Goal: Participate in discussion: Engage in conversation with other users on a specific topic

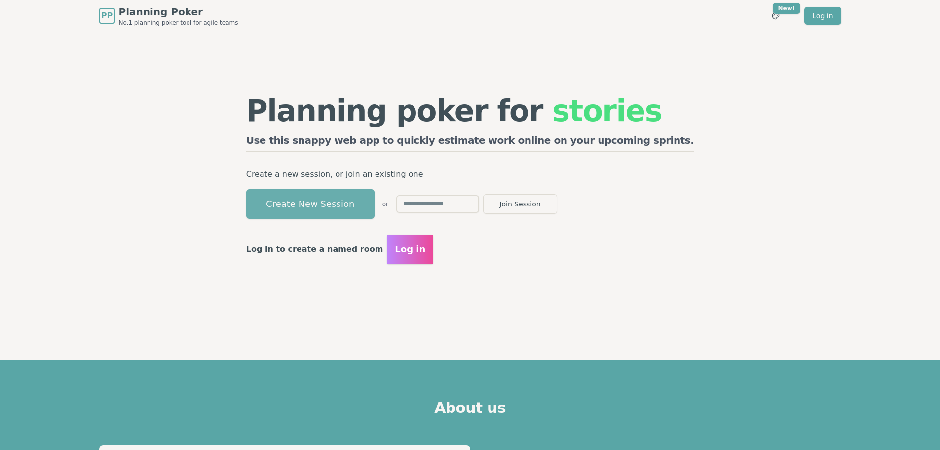
click at [339, 215] on button "Create New Session" at bounding box center [310, 204] width 128 height 30
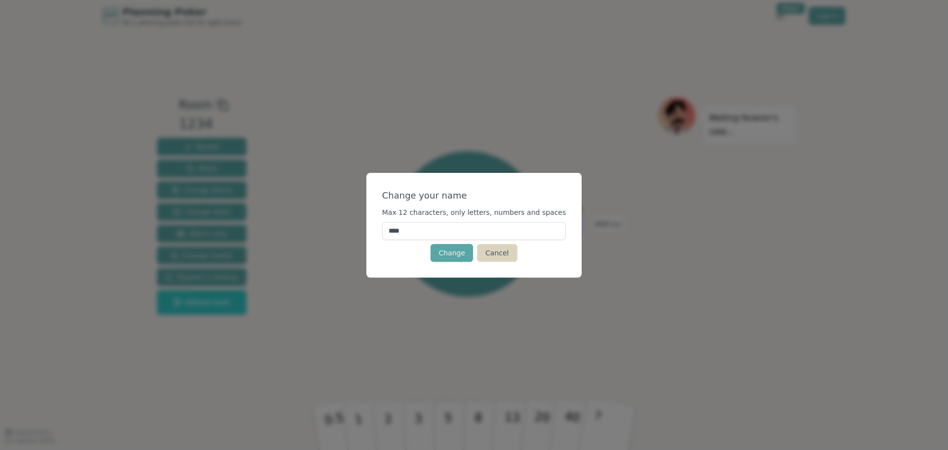
click at [494, 247] on button "Cancel" at bounding box center [497, 253] width 40 height 18
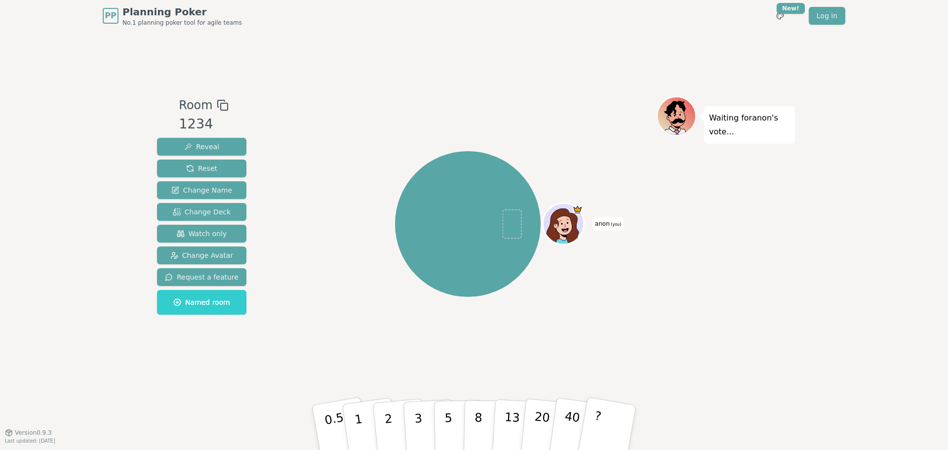
click at [506, 226] on span at bounding box center [511, 223] width 19 height 29
drag, startPoint x: 422, startPoint y: 428, endPoint x: 449, endPoint y: 258, distance: 172.3
click at [449, 258] on div "Room 1234 Reveal Reset Change Name Change Deck Watch only Change Avatar Request…" at bounding box center [474, 231] width 642 height 271
click at [423, 418] on button "3" at bounding box center [430, 427] width 54 height 77
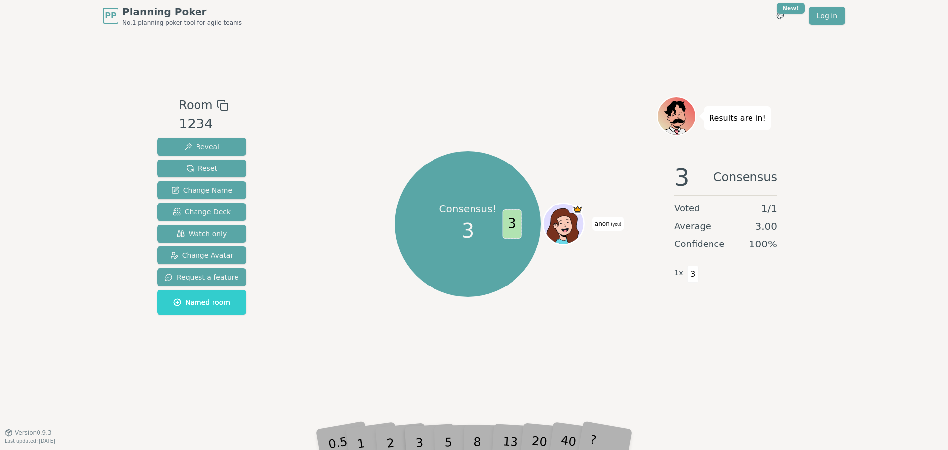
click at [728, 124] on p "Results are in!" at bounding box center [737, 118] width 57 height 14
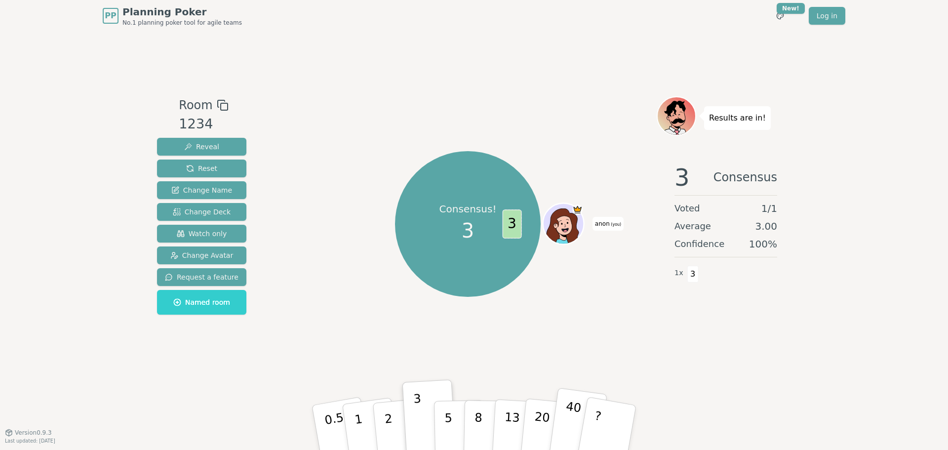
click at [574, 427] on p "40" at bounding box center [571, 426] width 22 height 55
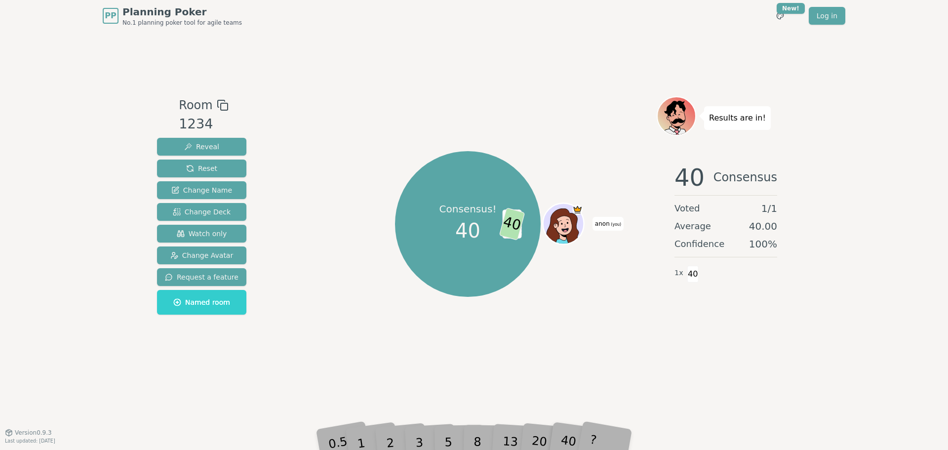
click at [792, 15] on div "Toggle theme New! Log in Menu" at bounding box center [800, 16] width 90 height 18
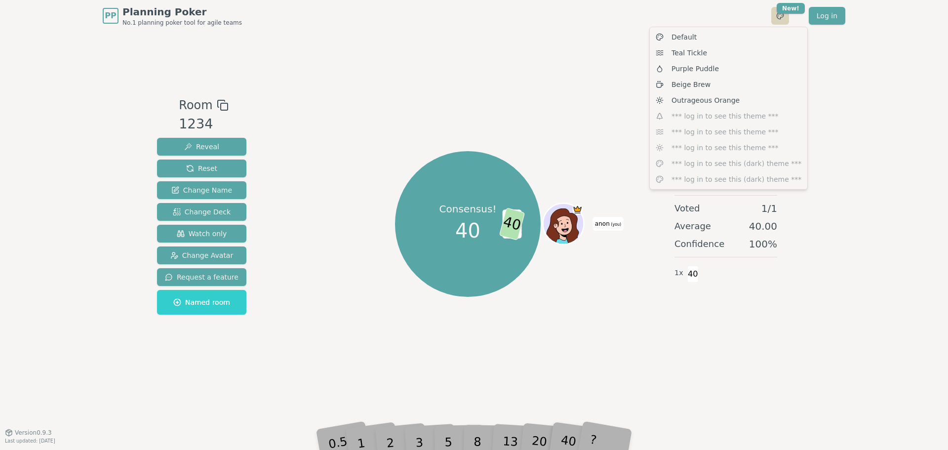
click at [784, 16] on html "PP Planning Poker No.1 planning poker tool for agile teams Toggle theme New! Lo…" at bounding box center [474, 225] width 948 height 450
click at [716, 50] on div "Teal Tickle" at bounding box center [727, 53] width 153 height 16
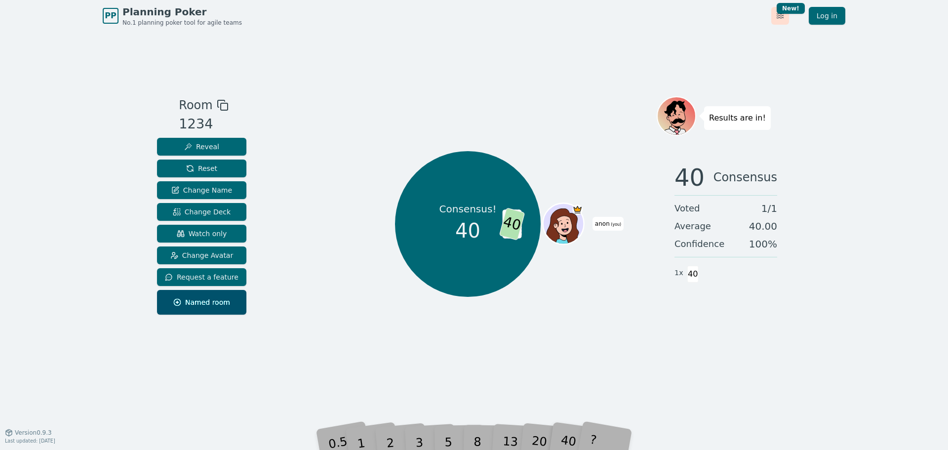
click at [782, 15] on html "PP Planning Poker No.1 planning poker tool for agile teams Toggle theme New! Lo…" at bounding box center [474, 225] width 948 height 450
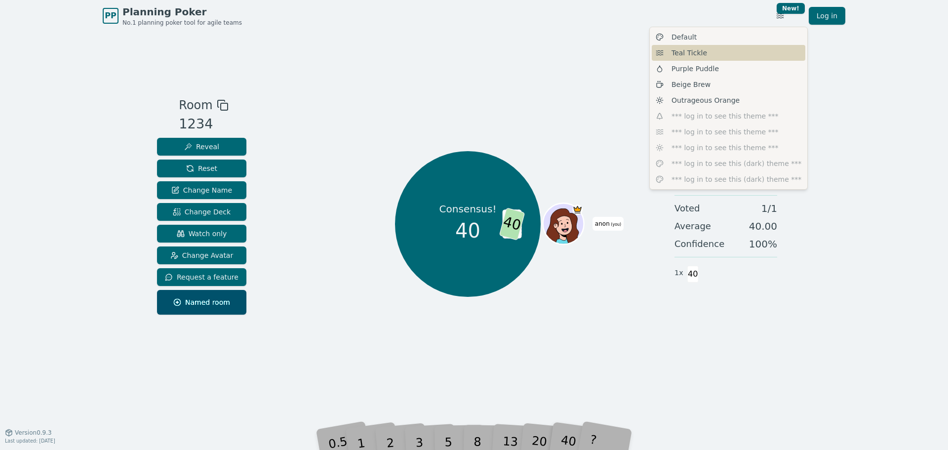
click at [720, 59] on div "Teal Tickle" at bounding box center [727, 53] width 153 height 16
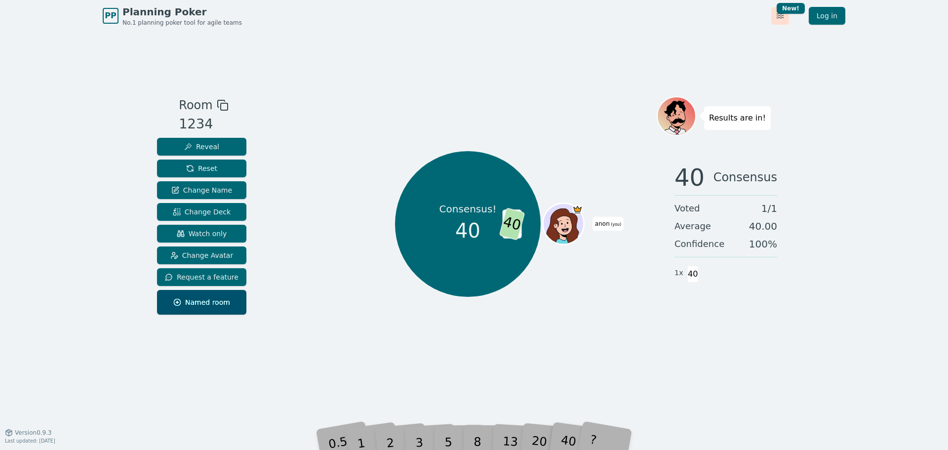
click at [779, 21] on html "PP Planning Poker No.1 planning poker tool for agile teams Toggle theme New! Lo…" at bounding box center [474, 225] width 948 height 450
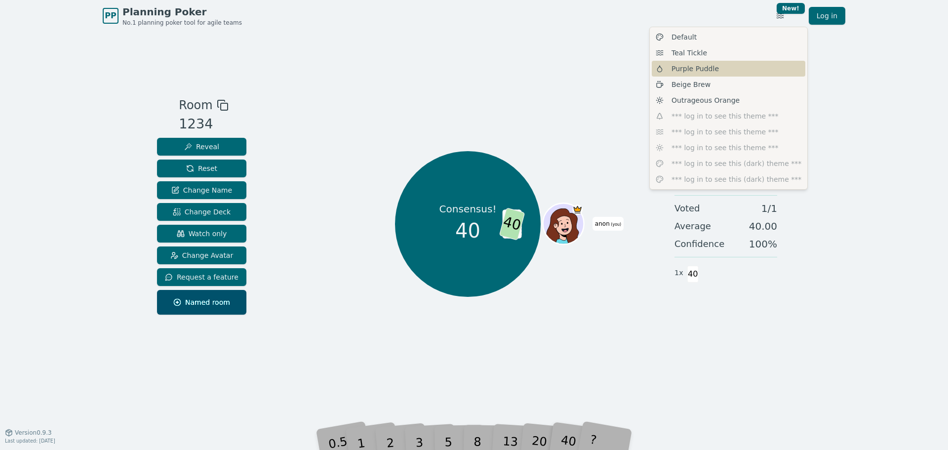
click at [727, 69] on div "Purple Puddle" at bounding box center [727, 69] width 153 height 16
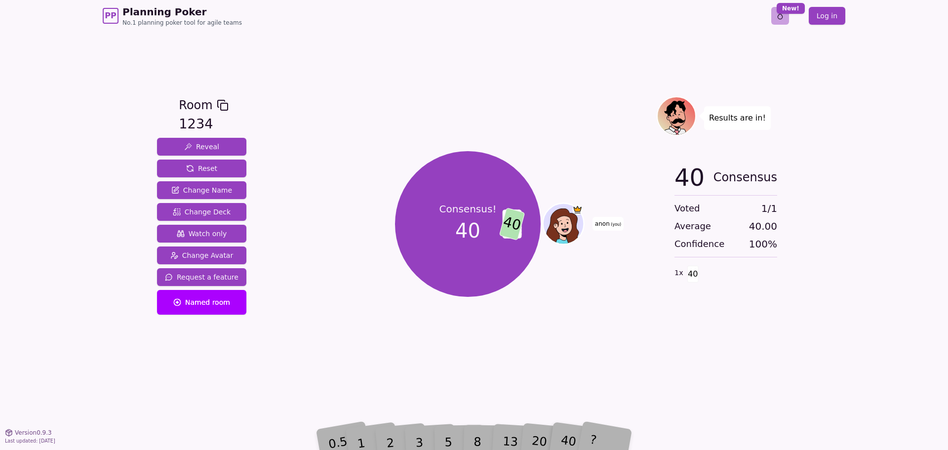
click at [784, 16] on html "PP Planning Poker No.1 planning poker tool for agile teams Toggle theme New! Lo…" at bounding box center [474, 225] width 948 height 450
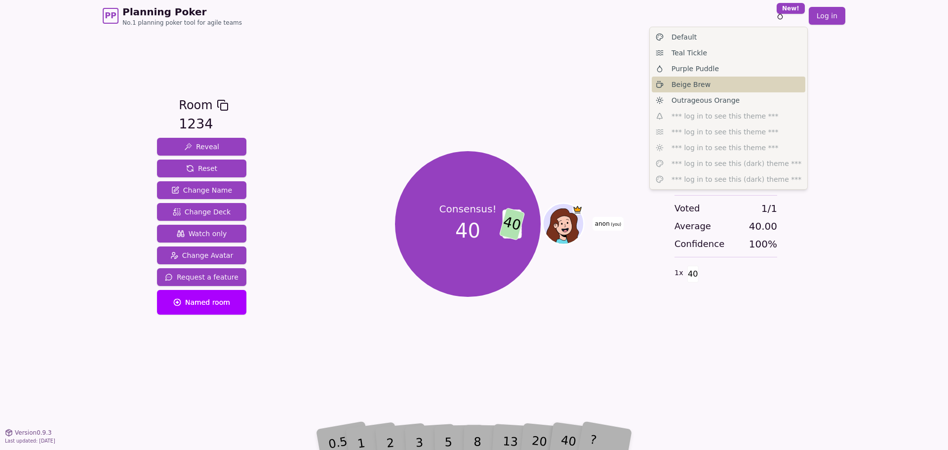
click at [743, 87] on div "Beige Brew" at bounding box center [727, 84] width 153 height 16
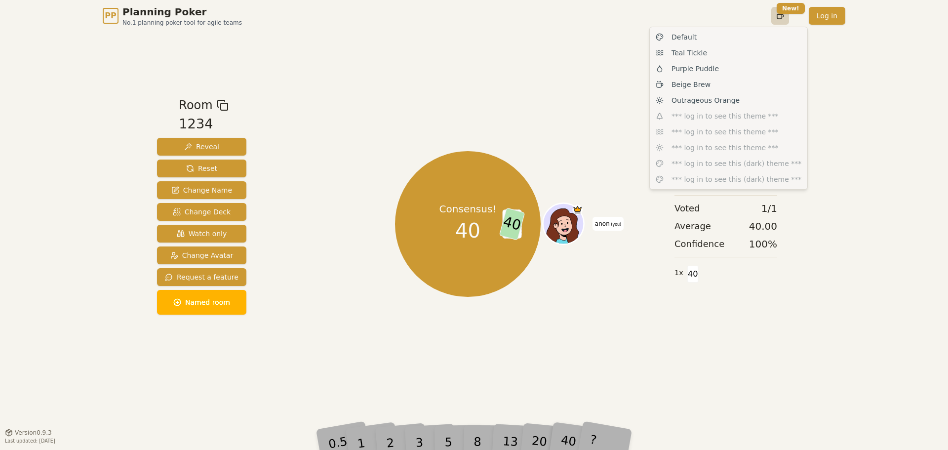
click at [780, 16] on html "PP Planning Poker No.1 planning poker tool for agile teams Toggle theme New! Lo…" at bounding box center [474, 225] width 948 height 450
click at [726, 55] on div "Teal Tickle" at bounding box center [727, 53] width 153 height 16
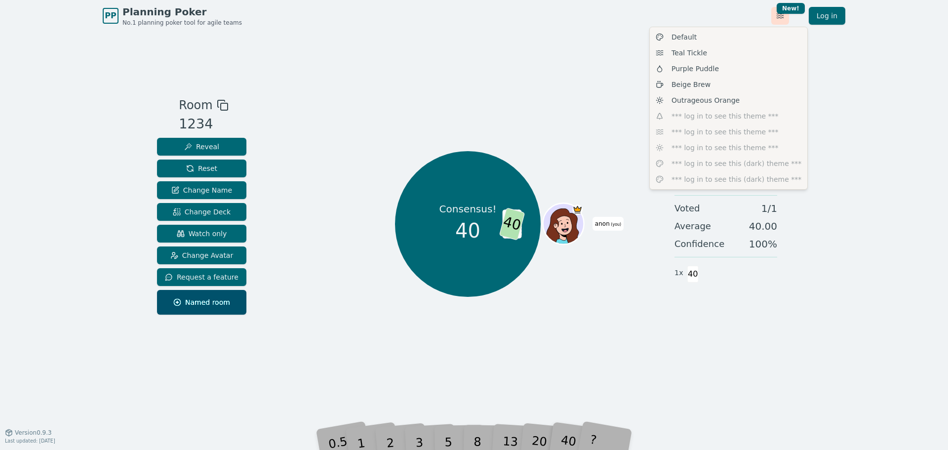
click at [775, 16] on html "PP Planning Poker No.1 planning poker tool for agile teams Toggle theme New! Lo…" at bounding box center [474, 225] width 948 height 450
click at [749, 36] on div "Default" at bounding box center [727, 37] width 153 height 16
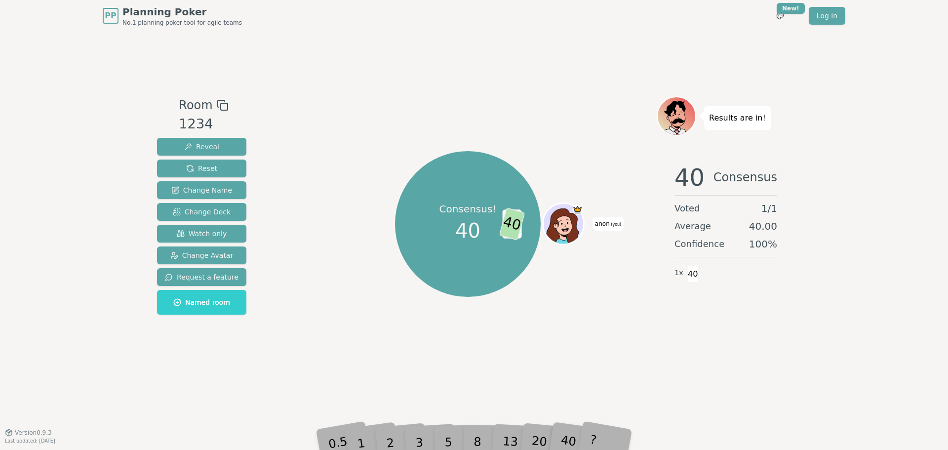
drag, startPoint x: 686, startPoint y: 114, endPoint x: 506, endPoint y: 126, distance: 180.0
click at [671, 119] on div at bounding box center [677, 128] width 38 height 34
click at [215, 166] on button "Reset" at bounding box center [201, 168] width 89 height 18
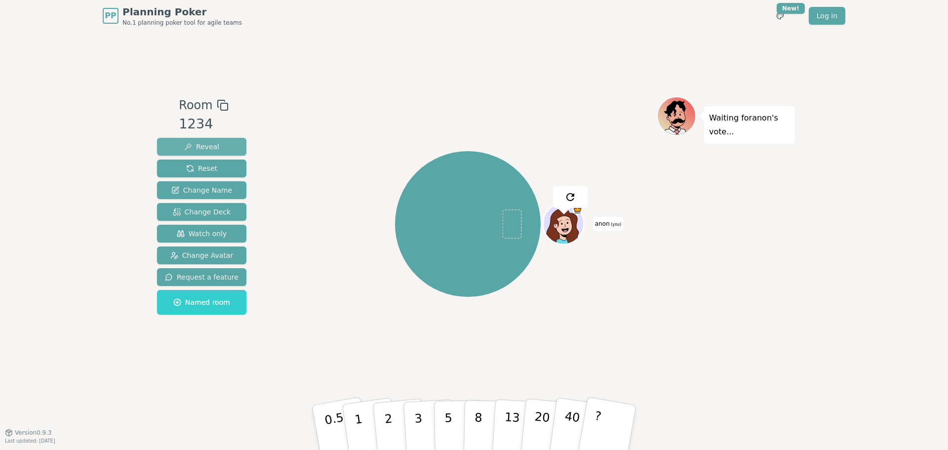
click at [223, 151] on button "Reveal" at bounding box center [201, 147] width 89 height 18
click at [451, 435] on p "5" at bounding box center [448, 427] width 8 height 53
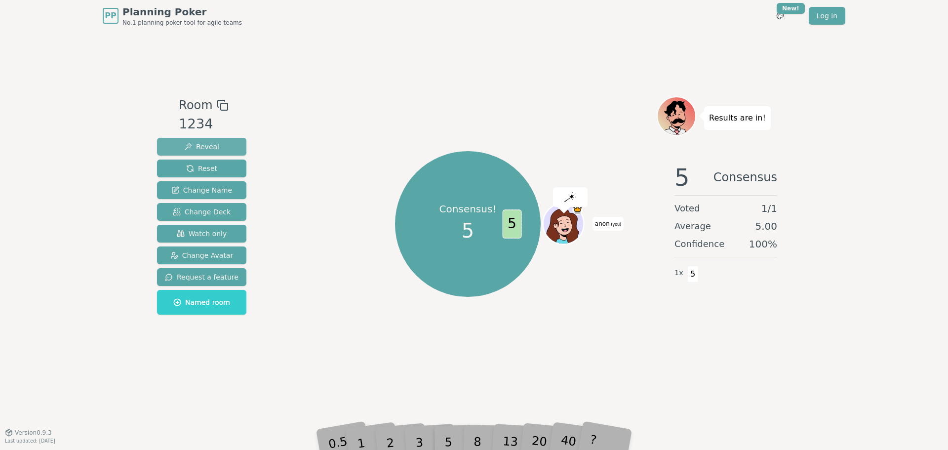
click at [197, 139] on button "Reveal" at bounding box center [201, 147] width 89 height 18
click at [198, 140] on button "Reveal" at bounding box center [201, 147] width 89 height 18
click at [209, 165] on span "Reset" at bounding box center [201, 168] width 31 height 10
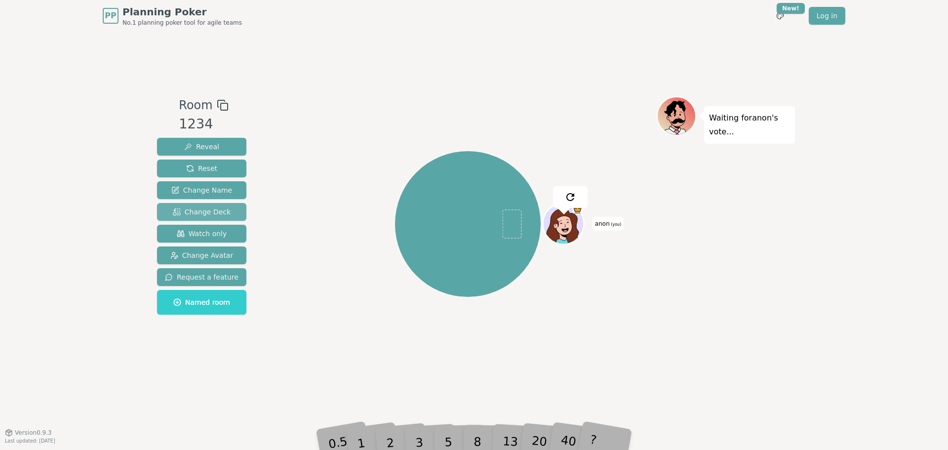
click at [226, 213] on button "Change Deck" at bounding box center [201, 212] width 89 height 18
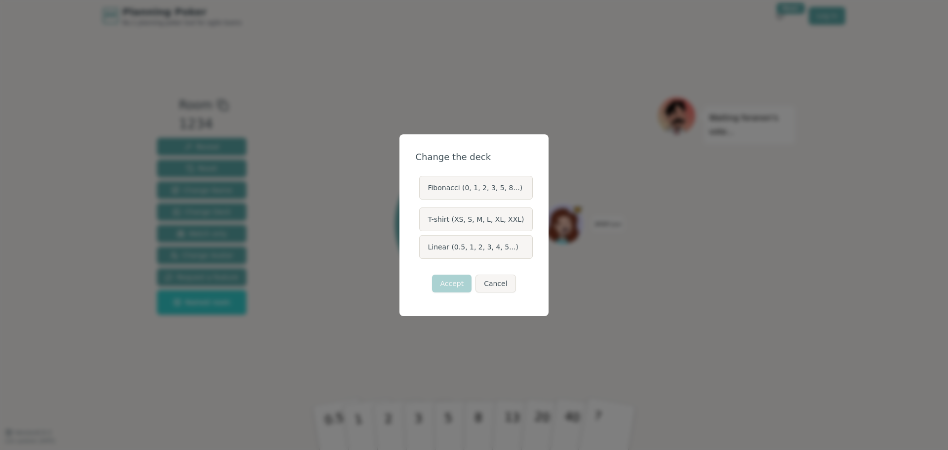
click at [501, 251] on label "Linear (0.5, 1, 2, 3, 4, 5...)" at bounding box center [475, 247] width 113 height 24
click at [422, 251] on button "Linear (0.5, 1, 2, 3, 4, 5...)" at bounding box center [419, 247] width 8 height 8
click at [455, 275] on button "Accept" at bounding box center [451, 283] width 39 height 18
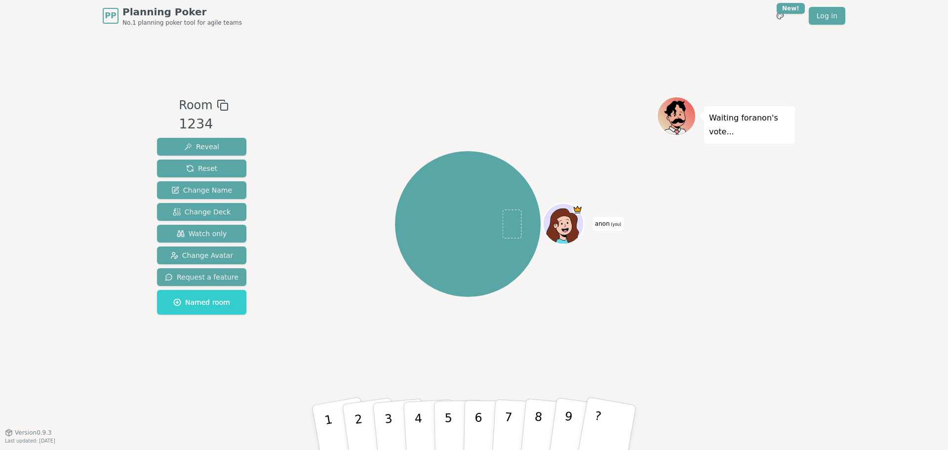
drag, startPoint x: 610, startPoint y: 412, endPoint x: 646, endPoint y: 353, distance: 68.9
click at [646, 353] on div "Room 1234 Reveal Reset Change Name Change Deck Watch only Change Avatar Request…" at bounding box center [474, 231] width 642 height 271
click at [610, 404] on button "?" at bounding box center [607, 426] width 62 height 81
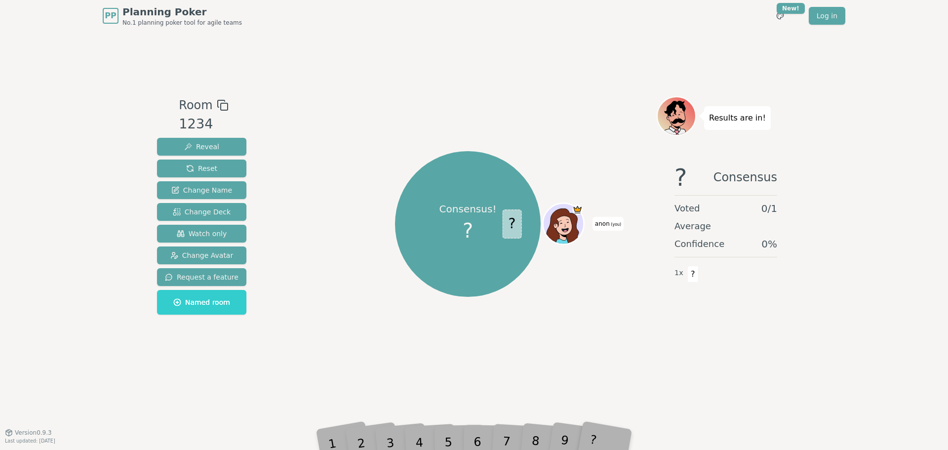
click at [589, 353] on div "Consensus! ? ? anon (you)" at bounding box center [468, 231] width 378 height 271
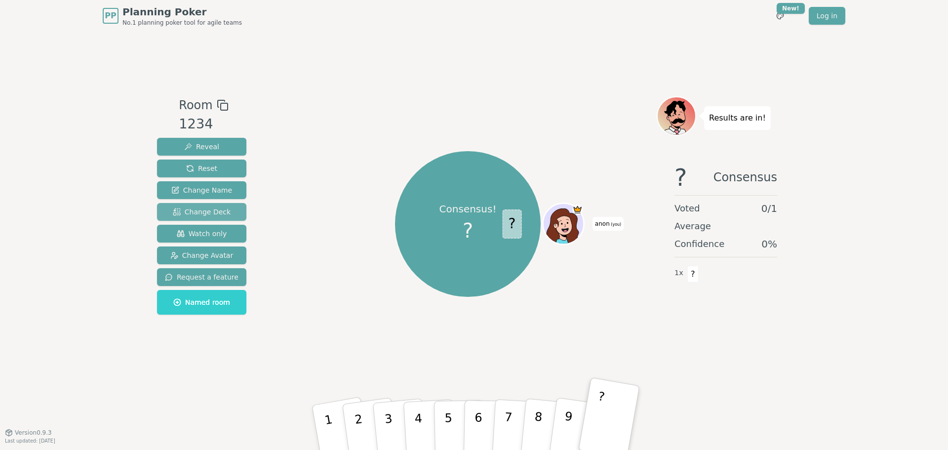
click at [221, 218] on button "Change Deck" at bounding box center [201, 212] width 89 height 18
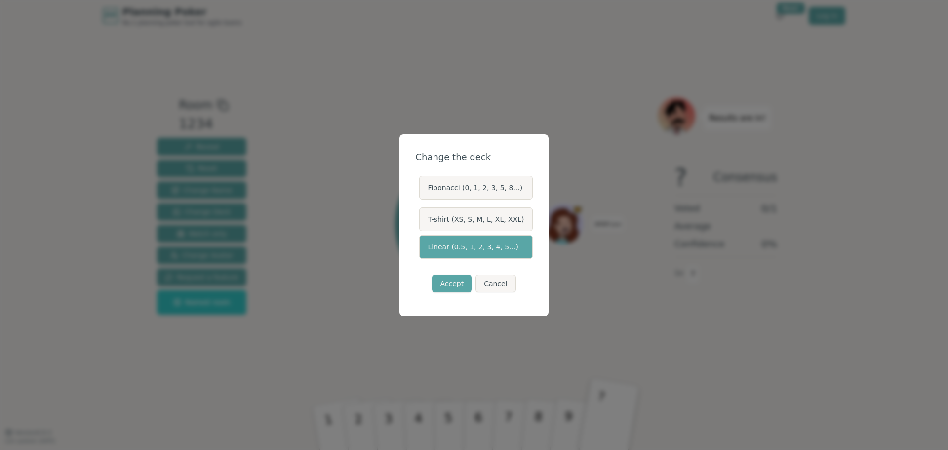
click at [508, 252] on label "Linear (0.5, 1, 2, 3, 4, 5...)" at bounding box center [475, 247] width 113 height 24
click at [422, 251] on button "Linear (0.5, 1, 2, 3, 4, 5...)" at bounding box center [419, 247] width 8 height 8
click at [498, 186] on label "Fibonacci (0, 1, 2, 3, 5, 8...)" at bounding box center [475, 188] width 113 height 24
click at [422, 186] on button "Fibonacci (0, 1, 2, 3, 5, 8...)" at bounding box center [419, 188] width 8 height 8
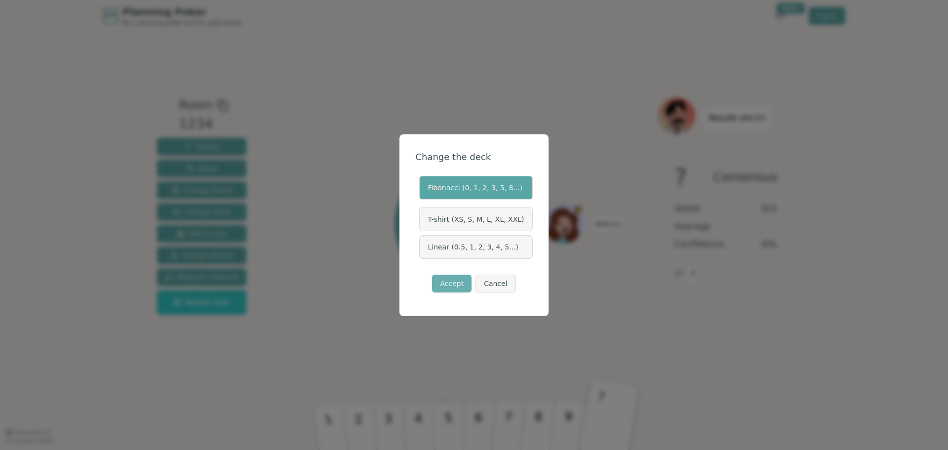
click at [454, 289] on button "Accept" at bounding box center [451, 283] width 39 height 18
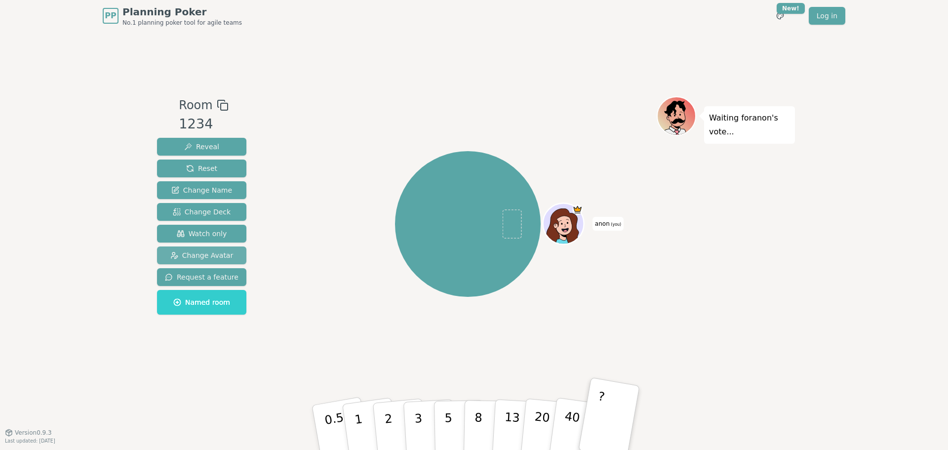
click at [222, 250] on button "Change Avatar" at bounding box center [201, 255] width 89 height 18
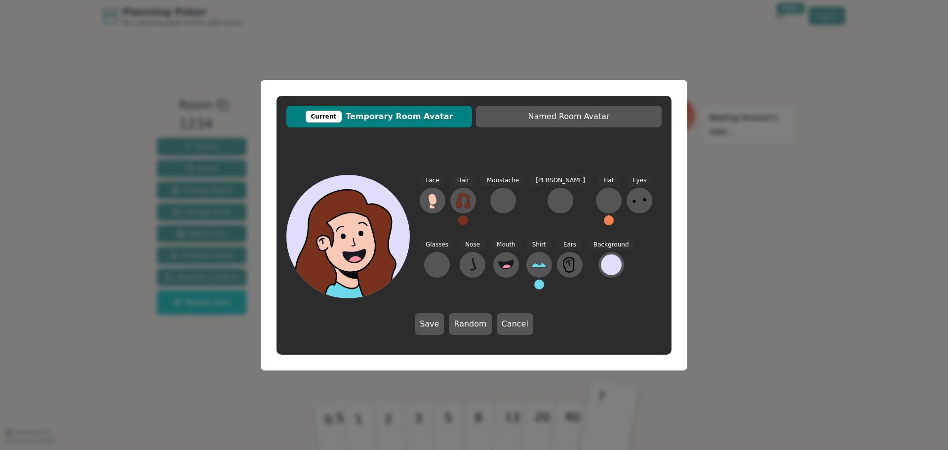
click at [822, 183] on div "Current Temporary Room Avatar Named Room Avatar Face Hair Moustache Beard Hat E…" at bounding box center [474, 225] width 948 height 450
